Goal: Transaction & Acquisition: Subscribe to service/newsletter

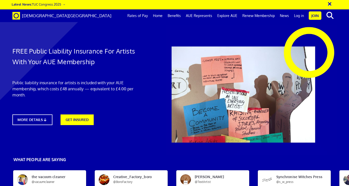
scroll to position [0, 2]
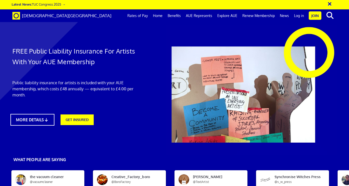
click at [45, 118] on icon at bounding box center [46, 120] width 5 height 4
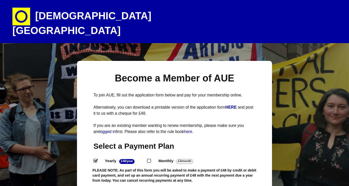
select select
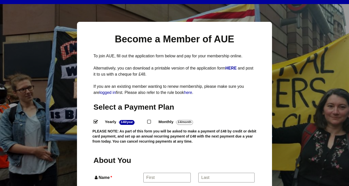
scroll to position [55, 0]
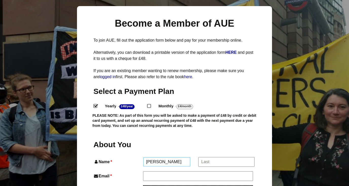
type input "Emily"
type input "Harding"
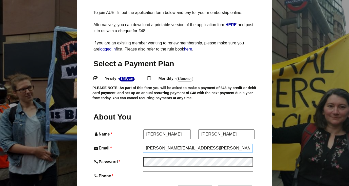
scroll to position [84, 0]
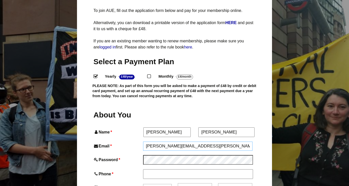
type input "[PERSON_NAME][EMAIL_ADDRESS][PERSON_NAME][DOMAIN_NAME]"
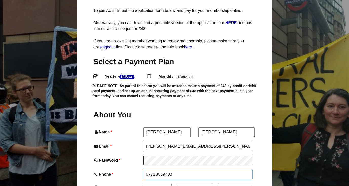
type input "07718059703"
select select "10"
type input "2"
type input "02"
drag, startPoint x: 238, startPoint y: 178, endPoint x: 184, endPoint y: 175, distance: 54.5
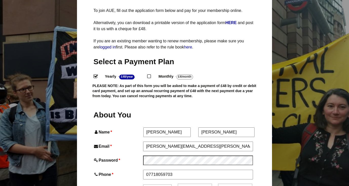
click at [184, 183] on div "Date of Birth * Jan Feb Mar Apr May Jun Jul Aug Sep Oct Nov Dec 02 2025" at bounding box center [174, 187] width 162 height 9
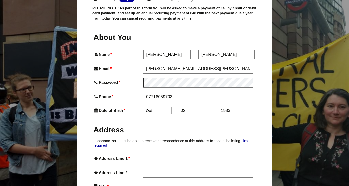
scroll to position [163, 0]
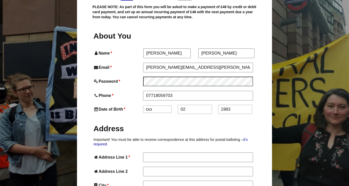
type input "1983"
type input "Higher Botrea Farm"
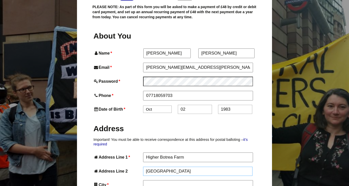
type input "Newbridge"
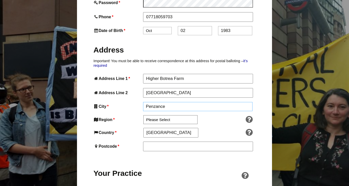
scroll to position [241, 0]
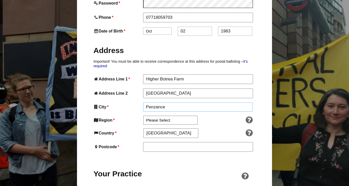
type input "Penzance"
select select "South West"
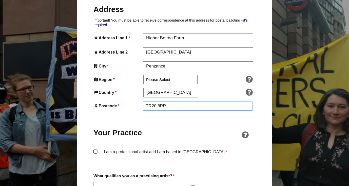
scroll to position [289, 0]
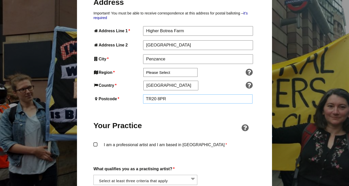
type input "TR20 8PR"
click at [95, 142] on label "I am a professional artist and I am based in England *" at bounding box center [174, 149] width 162 height 15
click at [0, 0] on input "I am a professional artist and I am based in England *" at bounding box center [0, 0] width 0 height 0
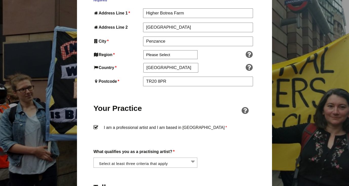
scroll to position [312, 0]
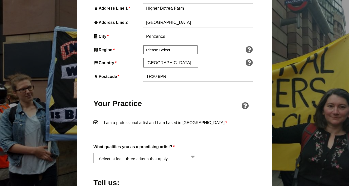
click at [183, 153] on li at bounding box center [147, 157] width 104 height 9
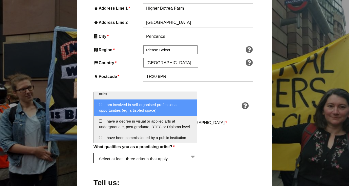
scroll to position [37, 0]
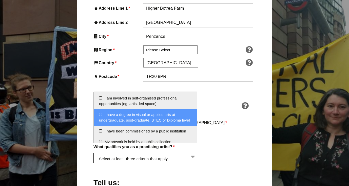
click at [128, 118] on li "I have a degree in visual or applied arts at undergraduate, post-graduate, BTEC…" at bounding box center [145, 117] width 103 height 16
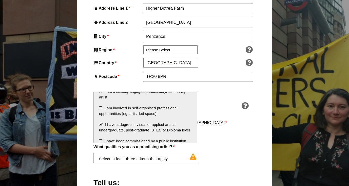
scroll to position [27, 0]
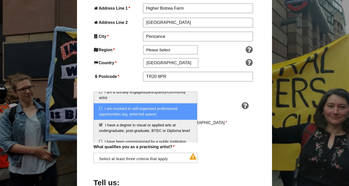
click at [146, 111] on li "I am involved in self-organised professional opportunities (eg. artist-led spac…" at bounding box center [145, 111] width 103 height 16
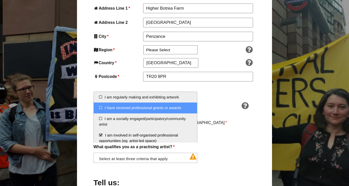
scroll to position [0, 0]
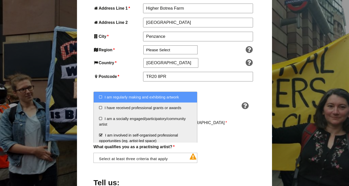
click at [153, 97] on li "I am regularly making and exhibiting artwork" at bounding box center [145, 97] width 103 height 11
select select "regularly_making_and_exhibiting_artwork"
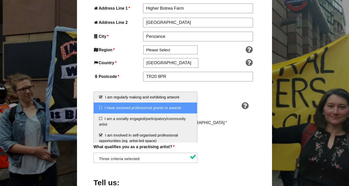
click at [229, 152] on div "What qualifies you as a practising artist? * I am regularly making and exhibiti…" at bounding box center [174, 153] width 162 height 20
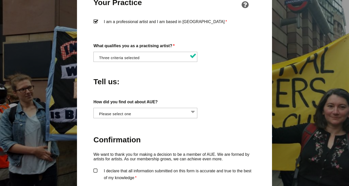
scroll to position [413, 0]
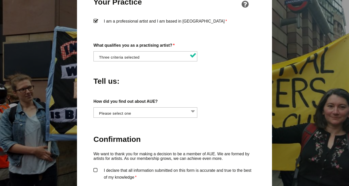
click at [190, 107] on li at bounding box center [147, 111] width 104 height 9
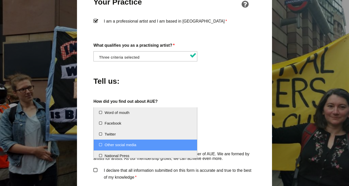
scroll to position [0, 0]
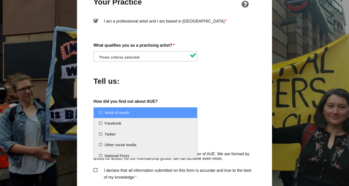
select select "Word of mouth"
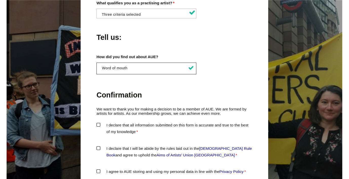
scroll to position [456, 0]
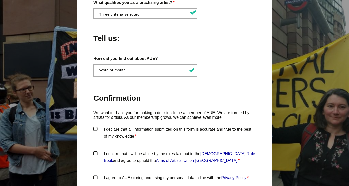
click at [95, 126] on label "I declare that all information submitted on this form is accurate and true to t…" at bounding box center [174, 133] width 162 height 15
click at [0, 0] on input "I declare that all information submitted on this form is accurate and true to t…" at bounding box center [0, 0] width 0 height 0
click at [226, 151] on link "Artists' Union England Rule Book" at bounding box center [179, 156] width 151 height 11
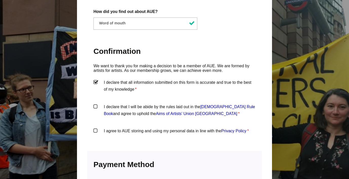
scroll to position [518, 0]
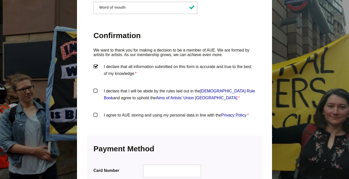
click at [95, 87] on label "I declare that I will be abide by the rules laid out in the Artists' Union Engl…" at bounding box center [174, 94] width 162 height 15
click at [0, 0] on input "I declare that I will be abide by the rules laid out in the Artists' Union Engl…" at bounding box center [0, 0] width 0 height 0
click at [95, 111] on label "I agree to AUE storing and using my personal data in line with the Privacy Poli…" at bounding box center [174, 118] width 162 height 15
click at [0, 0] on input "I agree to AUE storing and using my personal data in line with the Privacy Poli…" at bounding box center [0, 0] width 0 height 0
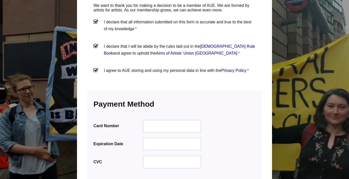
scroll to position [563, 0]
click at [159, 119] on div at bounding box center [172, 125] width 58 height 13
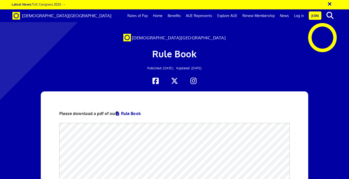
scroll to position [60, 0]
click at [130, 111] on link "Rule Book" at bounding box center [128, 113] width 25 height 5
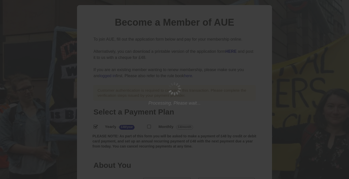
scroll to position [47, 8]
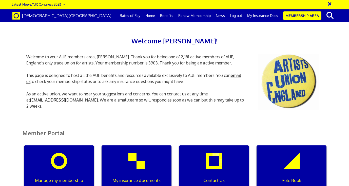
scroll to position [61, 0]
click at [142, 177] on p "My insurance documents" at bounding box center [136, 180] width 63 height 7
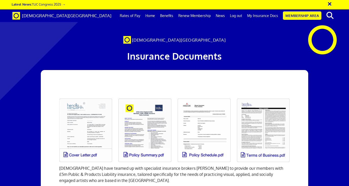
scroll to position [0, 2]
click at [148, 129] on link at bounding box center [144, 130] width 59 height 70
click at [206, 126] on link at bounding box center [204, 130] width 59 height 70
click at [82, 126] on link at bounding box center [85, 130] width 59 height 70
click at [260, 138] on link at bounding box center [263, 130] width 59 height 70
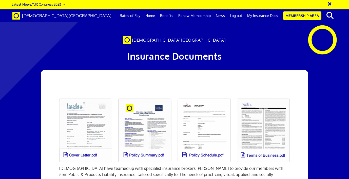
click at [260, 131] on link at bounding box center [263, 130] width 59 height 70
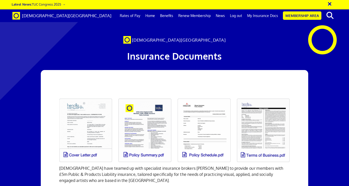
click at [166, 16] on link "Benefits" at bounding box center [167, 15] width 18 height 13
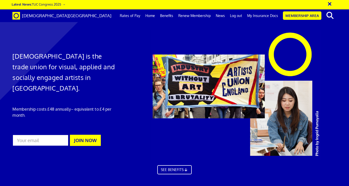
scroll to position [0, 2]
click at [136, 17] on link "Rates of Pay" at bounding box center [130, 15] width 26 height 13
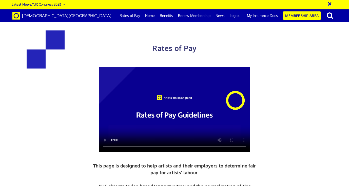
click at [153, 16] on link "Home" at bounding box center [150, 15] width 15 height 13
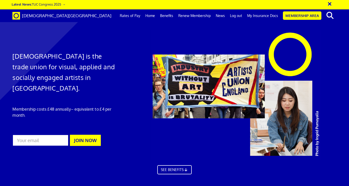
scroll to position [0, 2]
click at [301, 14] on link "Membership Area" at bounding box center [302, 15] width 38 height 8
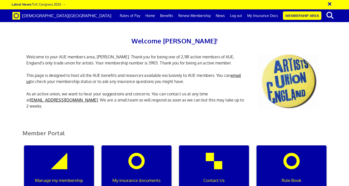
scroll to position [75, 0]
click at [60, 145] on div "Manage my membership" at bounding box center [59, 169] width 70 height 49
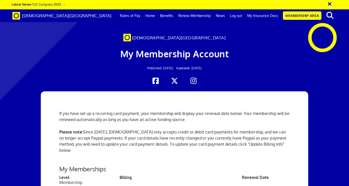
scroll to position [73, 0]
